Goal: Task Accomplishment & Management: Manage account settings

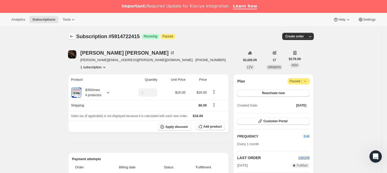
click at [74, 37] on icon "Subscriptions" at bounding box center [71, 36] width 5 height 5
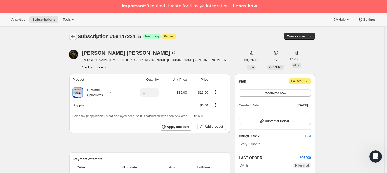
click at [75, 36] on icon "Subscriptions" at bounding box center [72, 36] width 5 height 5
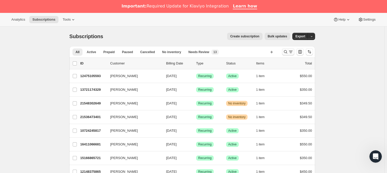
click at [288, 51] on icon "Search and filter results" at bounding box center [285, 51] width 5 height 5
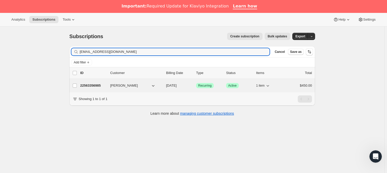
type input "haydeelugo@gmail.com"
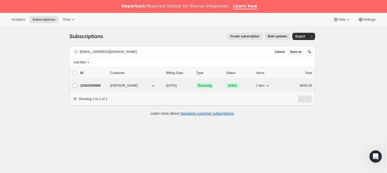
click at [110, 85] on div "22563356985 Haydée Lugo Martínez 10/24/2025 Success Recurring Success Active 1 …" at bounding box center [196, 85] width 232 height 7
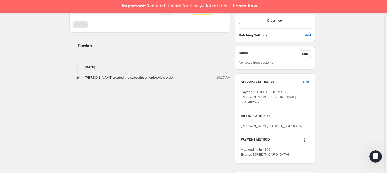
scroll to position [173, 0]
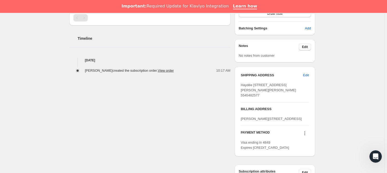
drag, startPoint x: 307, startPoint y: 45, endPoint x: 304, endPoint y: 46, distance: 3.1
click at [304, 46] on span "Edit" at bounding box center [305, 47] width 6 height 4
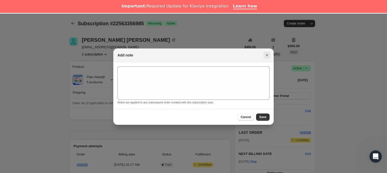
scroll to position [13, 0]
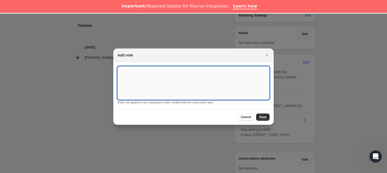
click at [212, 79] on textarea ":rej:" at bounding box center [193, 83] width 152 height 34
type textarea "*SUSK CONFIRM*"
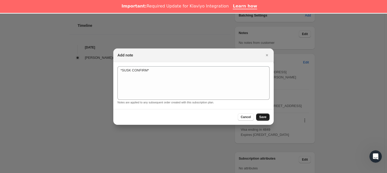
click at [264, 117] on span "Save" at bounding box center [262, 117] width 7 height 4
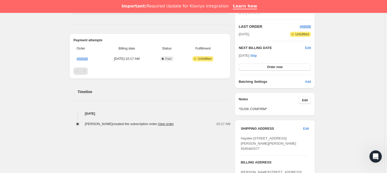
scroll to position [143, 0]
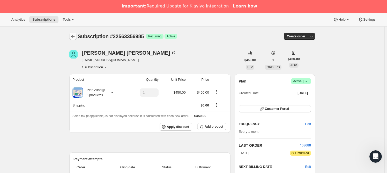
click at [77, 37] on button "Subscriptions" at bounding box center [72, 36] width 7 height 7
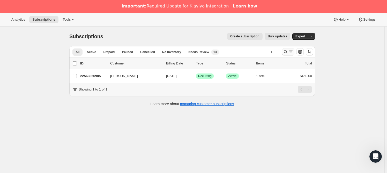
click at [286, 52] on icon "Search and filter results" at bounding box center [285, 51] width 5 height 5
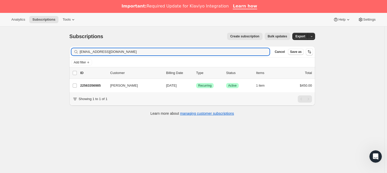
drag, startPoint x: 144, startPoint y: 55, endPoint x: 67, endPoint y: 51, distance: 76.6
click at [67, 51] on div "Filter subscribers haydeelugo@gmail.com Clear Cancel Save as Add filter 0 selec…" at bounding box center [190, 81] width 250 height 79
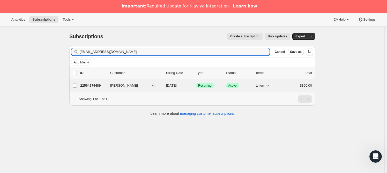
type input "enrichasen.registros@gmail.com"
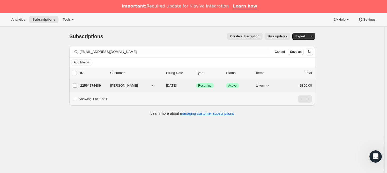
click at [101, 86] on p "22564274489" at bounding box center [93, 85] width 26 height 5
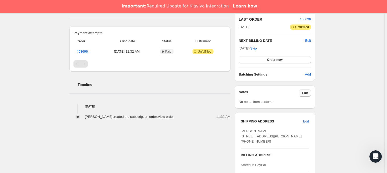
click at [306, 94] on span "Edit" at bounding box center [305, 93] width 6 height 4
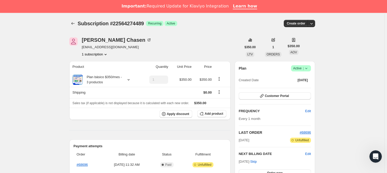
scroll to position [126, 0]
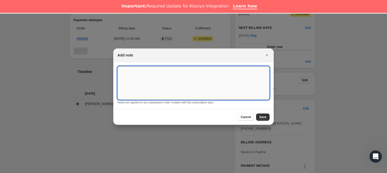
click at [195, 88] on textarea ":r5h:" at bounding box center [193, 83] width 152 height 34
type textarea "*SUSK CONFIRM*"
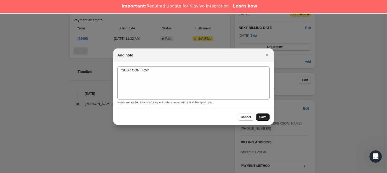
click at [268, 118] on button "Save" at bounding box center [262, 117] width 13 height 7
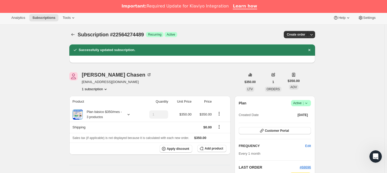
scroll to position [0, 0]
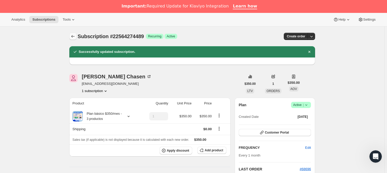
click at [75, 36] on icon "Subscriptions" at bounding box center [72, 36] width 5 height 5
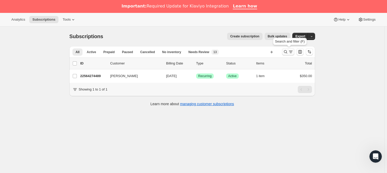
click at [283, 54] on button "Search and filter results" at bounding box center [288, 51] width 12 height 7
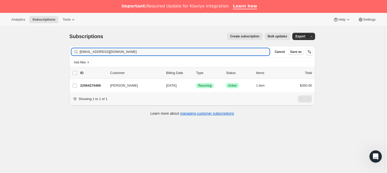
drag, startPoint x: 117, startPoint y: 50, endPoint x: 77, endPoint y: 49, distance: 39.6
click at [77, 49] on div "enrichasen.registros@gmail.com Clear" at bounding box center [170, 51] width 198 height 7
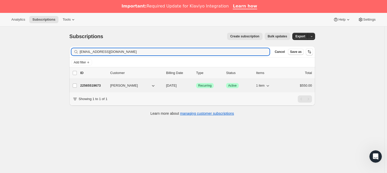
type input "lucyvilmo@gmail.com"
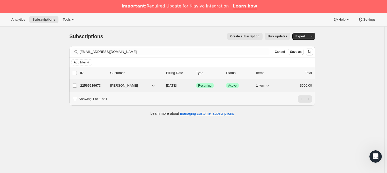
click at [125, 86] on span "Lucía Villarreal Morales" at bounding box center [124, 85] width 28 height 5
click at [92, 87] on p "22565519673" at bounding box center [93, 85] width 26 height 5
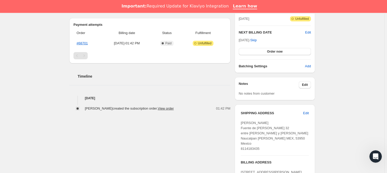
scroll to position [136, 0]
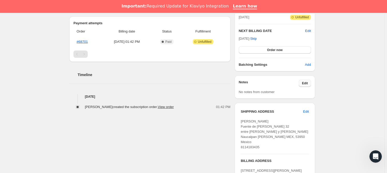
click at [309, 84] on button "Edit" at bounding box center [305, 83] width 12 height 7
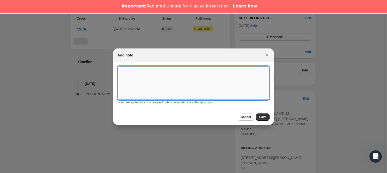
click at [169, 86] on textarea ":rc0:" at bounding box center [193, 83] width 152 height 34
type textarea "*SUSK CONFIRM*"
click at [262, 114] on button "Save" at bounding box center [262, 117] width 13 height 7
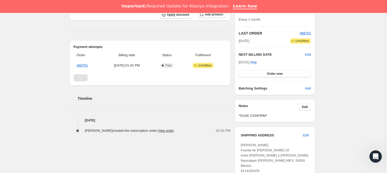
scroll to position [0, 0]
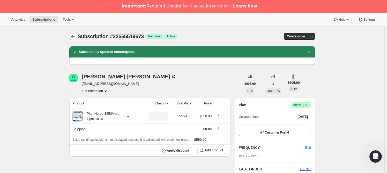
click at [75, 38] on icon "Subscriptions" at bounding box center [72, 36] width 5 height 5
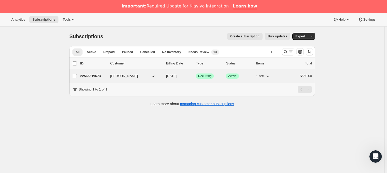
click at [89, 75] on p "22565519673" at bounding box center [93, 76] width 26 height 5
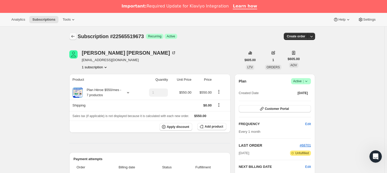
click at [73, 39] on icon "Subscriptions" at bounding box center [72, 36] width 5 height 5
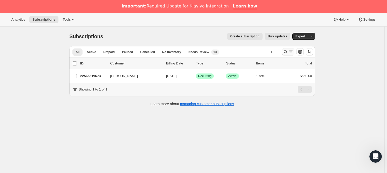
click at [284, 51] on icon "Search and filter results" at bounding box center [285, 51] width 5 height 5
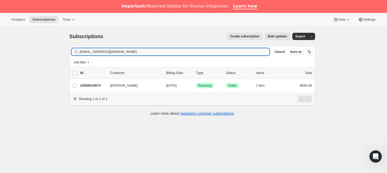
drag, startPoint x: 111, startPoint y: 53, endPoint x: 72, endPoint y: 50, distance: 38.9
click at [72, 50] on div "lucyvilmo@gmail.com Clear" at bounding box center [170, 51] width 198 height 7
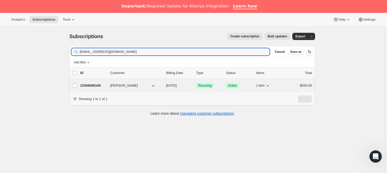
type input "piaelizondo63@gmail.com"
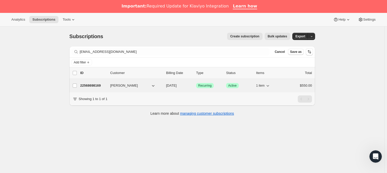
click at [92, 88] on p "22568698169" at bounding box center [93, 85] width 26 height 5
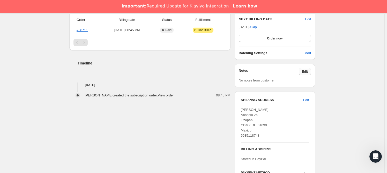
click at [309, 73] on button "Edit" at bounding box center [305, 71] width 12 height 7
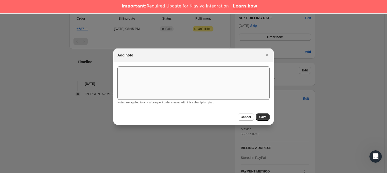
scroll to position [148, 0]
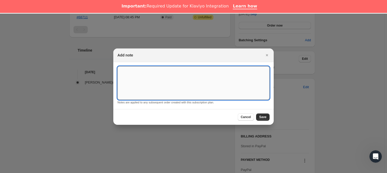
click at [186, 87] on textarea ":rm2:" at bounding box center [193, 83] width 152 height 34
type textarea "*SUSK CONFIRM*"
click at [260, 114] on button "Save" at bounding box center [262, 117] width 13 height 7
